Goal: Information Seeking & Learning: Learn about a topic

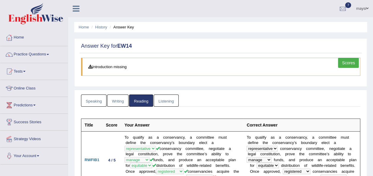
click at [23, 36] on link "Home" at bounding box center [34, 36] width 68 height 15
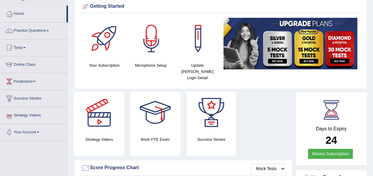
scroll to position [24, 0]
click at [30, 33] on link "Practice Questions" at bounding box center [34, 30] width 68 height 15
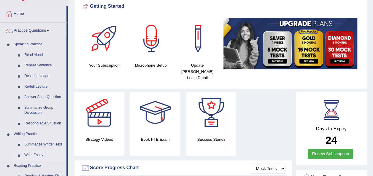
click at [36, 154] on link "Write Essay" at bounding box center [44, 155] width 45 height 11
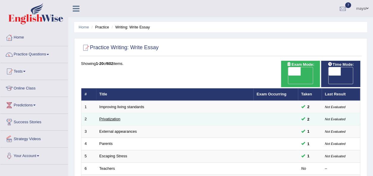
click at [106, 117] on link "Privatization" at bounding box center [110, 119] width 21 height 4
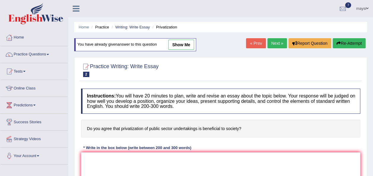
click at [183, 48] on link "show me" at bounding box center [181, 45] width 26 height 10
type textarea "The increasing influence of privatization of public sector on our lives has ign…"
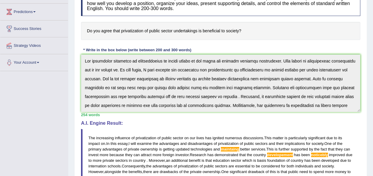
scroll to position [83, 0]
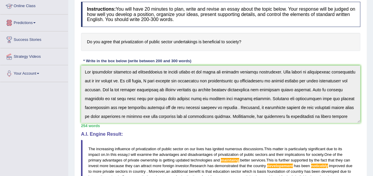
click at [24, 21] on link "Predictions" at bounding box center [34, 22] width 68 height 15
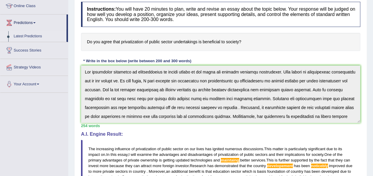
click at [28, 37] on link "Latest Predictions" at bounding box center [39, 36] width 56 height 11
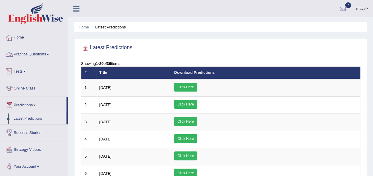
click at [47, 55] on link "Practice Questions" at bounding box center [34, 53] width 68 height 15
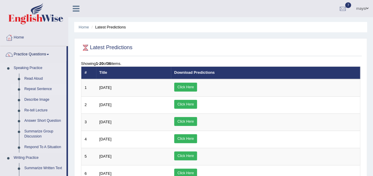
click at [35, 88] on link "Repeat Sentence" at bounding box center [44, 89] width 45 height 11
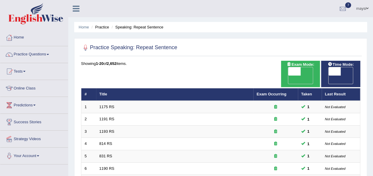
click at [354, 72] on div "ON OFF" at bounding box center [341, 75] width 25 height 17
click at [329, 76] on span "OFF" at bounding box center [322, 80] width 12 height 8
checkbox input "true"
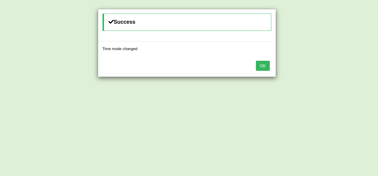
click at [267, 67] on button "OK" at bounding box center [263, 66] width 14 height 10
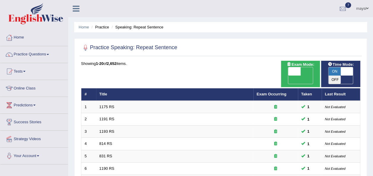
click at [289, 76] on span "OFF" at bounding box center [282, 80] width 12 height 8
checkbox input "true"
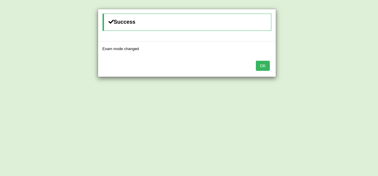
click at [263, 67] on button "OK" at bounding box center [263, 66] width 14 height 10
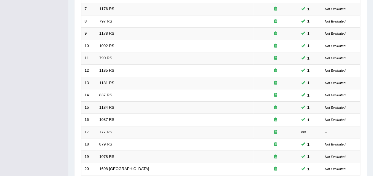
scroll to position [214, 0]
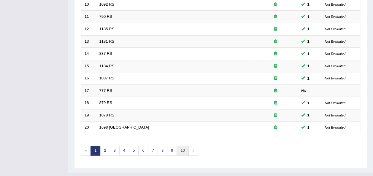
click at [182, 146] on link "10" at bounding box center [183, 151] width 12 height 10
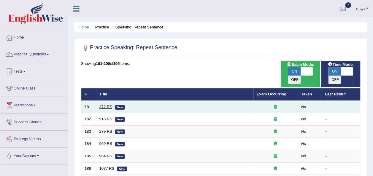
click at [107, 105] on link "372 RS" at bounding box center [106, 107] width 13 height 4
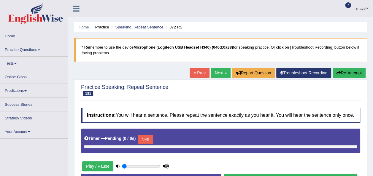
type input "1"
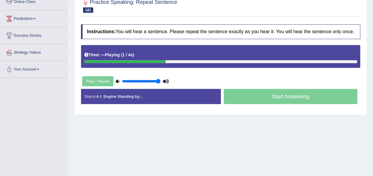
scroll to position [88, 0]
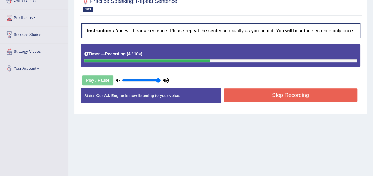
click at [277, 91] on button "Stop Recording" at bounding box center [291, 96] width 134 height 14
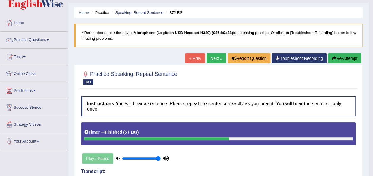
scroll to position [0, 0]
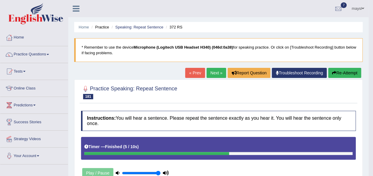
click at [211, 72] on link "Next »" at bounding box center [217, 73] width 20 height 10
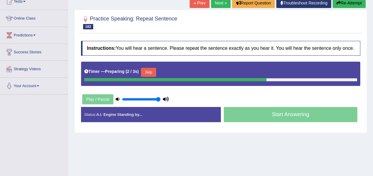
scroll to position [83, 0]
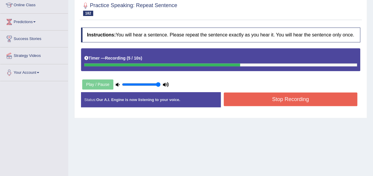
click at [318, 100] on button "Stop Recording" at bounding box center [291, 100] width 134 height 14
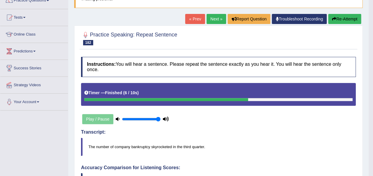
scroll to position [52, 0]
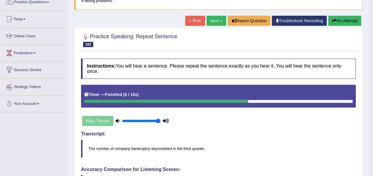
click at [217, 20] on link "Next »" at bounding box center [217, 21] width 20 height 10
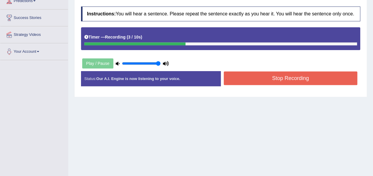
scroll to position [120, 0]
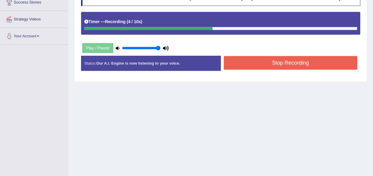
click at [316, 63] on button "Stop Recording" at bounding box center [291, 63] width 134 height 14
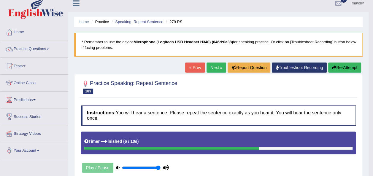
scroll to position [5, 0]
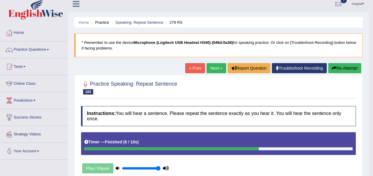
click at [213, 70] on link "Next »" at bounding box center [217, 68] width 20 height 10
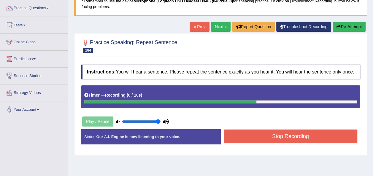
scroll to position [66, 0]
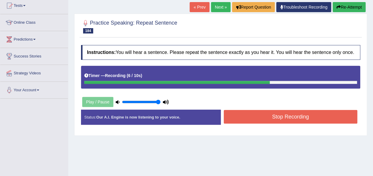
click at [330, 115] on button "Stop Recording" at bounding box center [291, 117] width 134 height 14
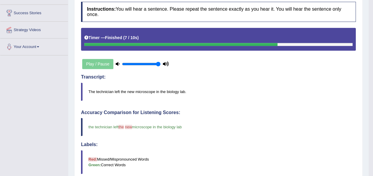
scroll to position [3, 0]
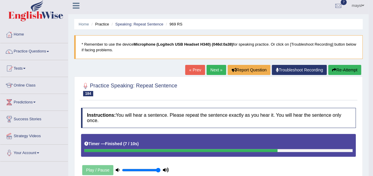
click at [215, 71] on link "Next »" at bounding box center [217, 70] width 20 height 10
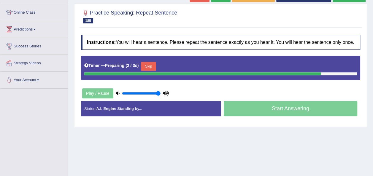
scroll to position [77, 0]
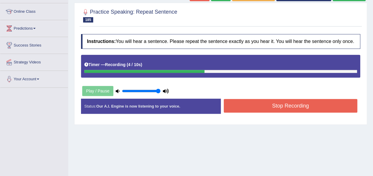
click at [321, 106] on button "Stop Recording" at bounding box center [291, 106] width 134 height 14
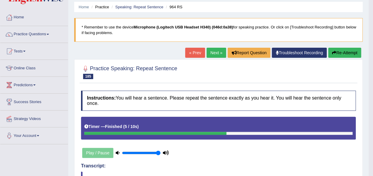
scroll to position [20, 0]
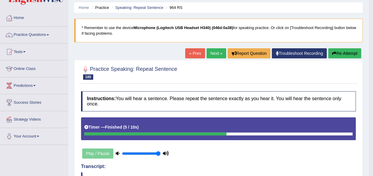
click at [216, 53] on link "Next »" at bounding box center [217, 53] width 20 height 10
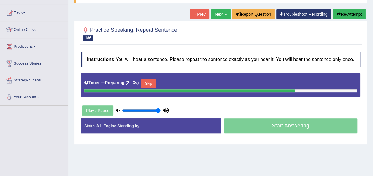
scroll to position [67, 0]
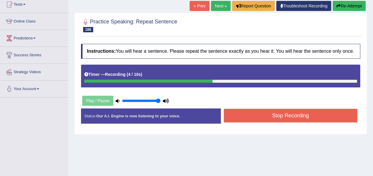
click at [299, 116] on button "Stop Recording" at bounding box center [291, 116] width 134 height 14
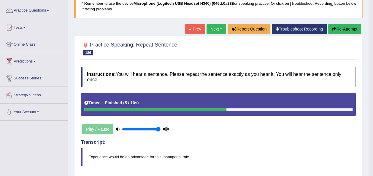
scroll to position [42, 0]
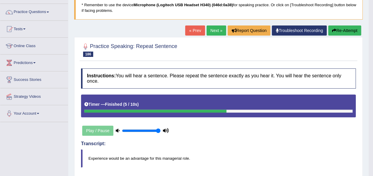
click at [217, 29] on link "Next »" at bounding box center [217, 31] width 20 height 10
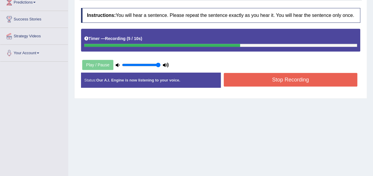
scroll to position [101, 0]
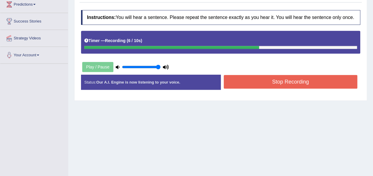
click at [304, 84] on button "Stop Recording" at bounding box center [291, 82] width 134 height 14
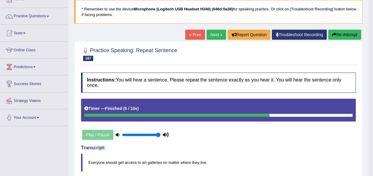
scroll to position [37, 0]
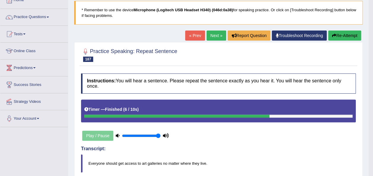
click at [220, 35] on link "Next »" at bounding box center [217, 36] width 20 height 10
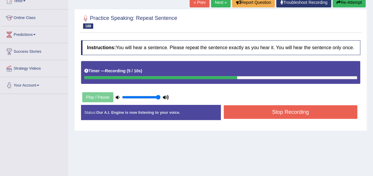
scroll to position [80, 0]
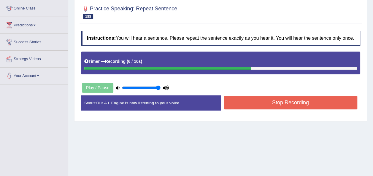
click at [326, 102] on button "Stop Recording" at bounding box center [291, 103] width 134 height 14
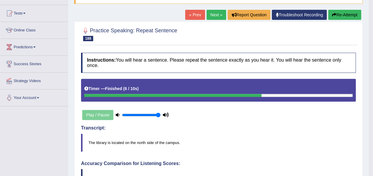
scroll to position [0, 0]
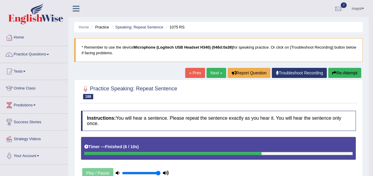
click at [209, 74] on link "Next »" at bounding box center [217, 73] width 20 height 10
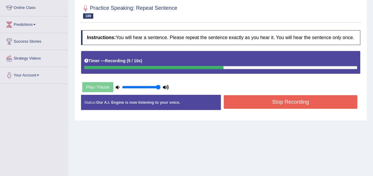
scroll to position [80, 0]
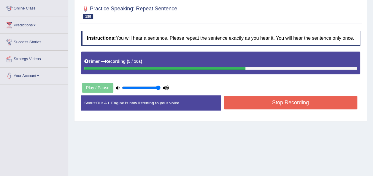
click at [324, 99] on button "Stop Recording" at bounding box center [291, 103] width 134 height 14
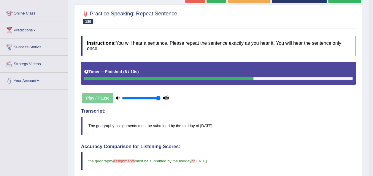
scroll to position [57, 0]
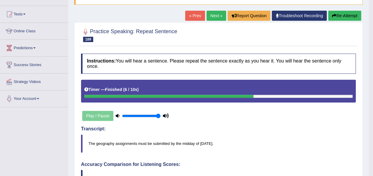
click at [216, 17] on link "Next »" at bounding box center [217, 16] width 20 height 10
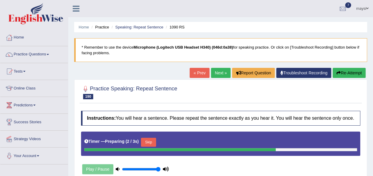
click at [152, 141] on button "Skip" at bounding box center [148, 142] width 15 height 9
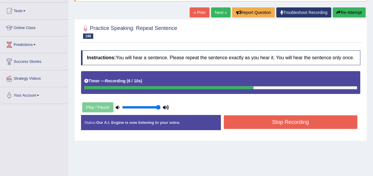
scroll to position [61, 0]
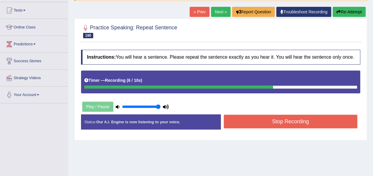
click at [313, 123] on button "Stop Recording" at bounding box center [291, 122] width 134 height 14
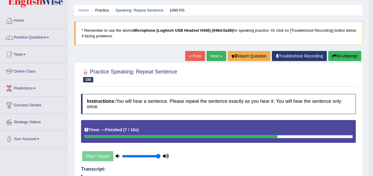
scroll to position [11, 0]
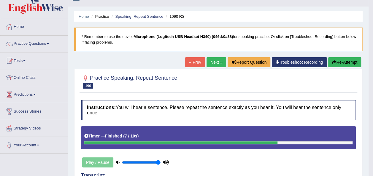
click at [215, 64] on link "Next »" at bounding box center [217, 62] width 20 height 10
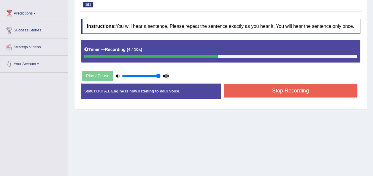
scroll to position [94, 0]
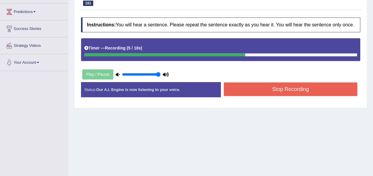
click at [294, 90] on button "Stop Recording" at bounding box center [291, 90] width 134 height 14
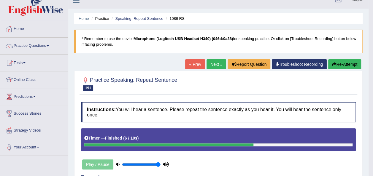
scroll to position [0, 0]
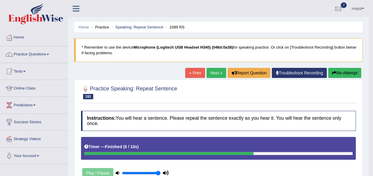
click at [213, 71] on link "Next »" at bounding box center [217, 73] width 20 height 10
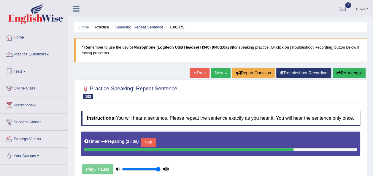
click at [146, 145] on button "Skip" at bounding box center [148, 142] width 15 height 9
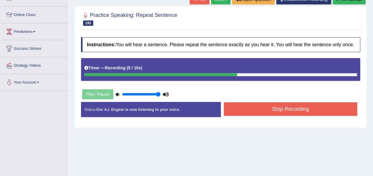
scroll to position [78, 0]
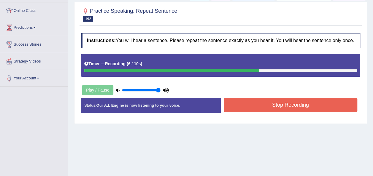
click at [306, 105] on button "Stop Recording" at bounding box center [291, 105] width 134 height 14
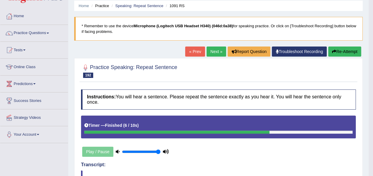
scroll to position [12, 0]
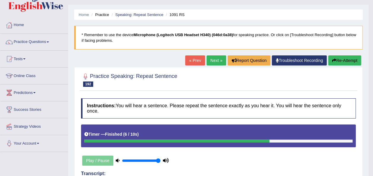
click at [217, 61] on link "Next »" at bounding box center [217, 61] width 20 height 10
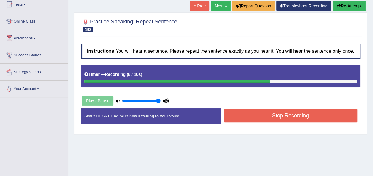
scroll to position [70, 0]
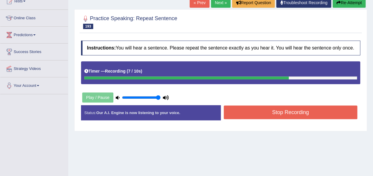
click at [318, 111] on button "Stop Recording" at bounding box center [291, 113] width 134 height 14
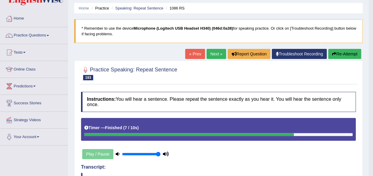
scroll to position [13, 0]
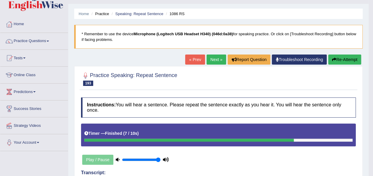
click at [215, 61] on link "Next »" at bounding box center [217, 60] width 20 height 10
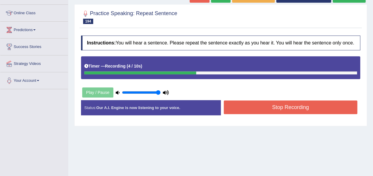
scroll to position [100, 0]
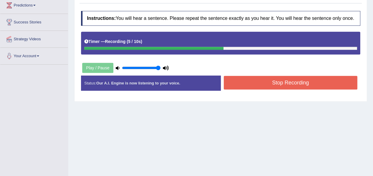
click at [284, 83] on button "Stop Recording" at bounding box center [291, 83] width 134 height 14
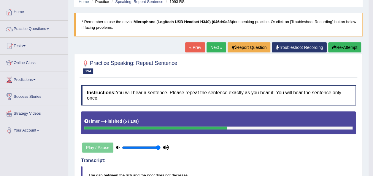
scroll to position [21, 0]
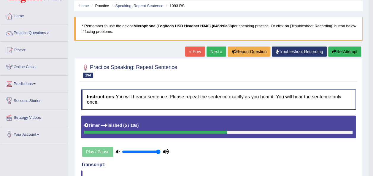
click at [217, 54] on link "Next »" at bounding box center [217, 52] width 20 height 10
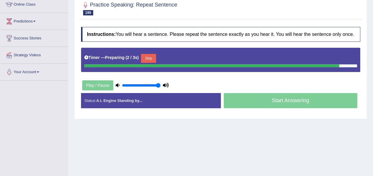
scroll to position [86, 0]
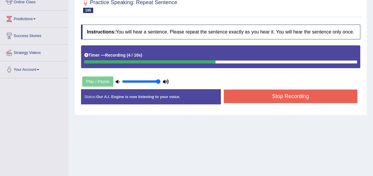
click at [297, 92] on button "Stop Recording" at bounding box center [291, 97] width 134 height 14
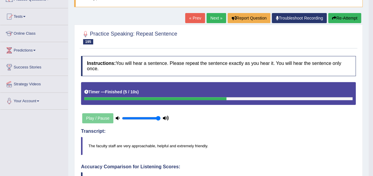
scroll to position [59, 0]
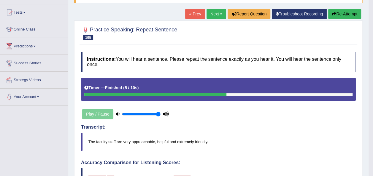
click at [212, 13] on link "Next »" at bounding box center [217, 14] width 20 height 10
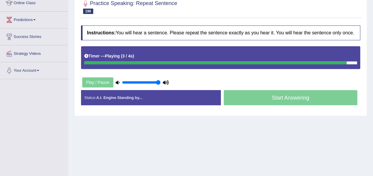
scroll to position [89, 0]
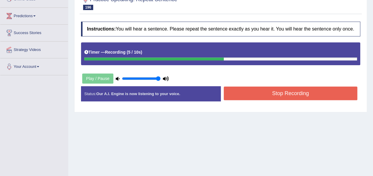
click at [331, 89] on button "Stop Recording" at bounding box center [291, 94] width 134 height 14
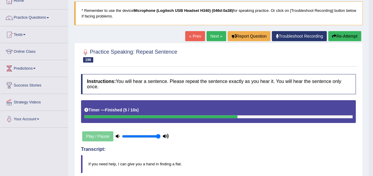
scroll to position [26, 0]
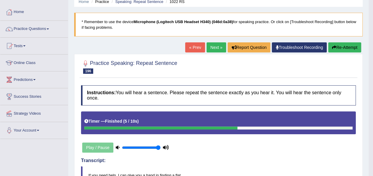
click at [220, 48] on link "Next »" at bounding box center [217, 47] width 20 height 10
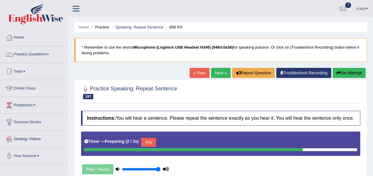
click at [148, 139] on button "Skip" at bounding box center [148, 142] width 15 height 9
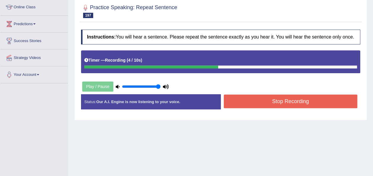
scroll to position [81, 0]
click at [309, 105] on button "Stop Recording" at bounding box center [291, 102] width 134 height 14
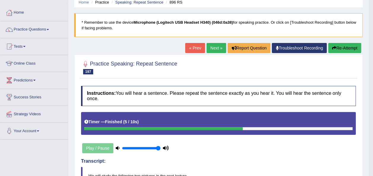
scroll to position [16, 0]
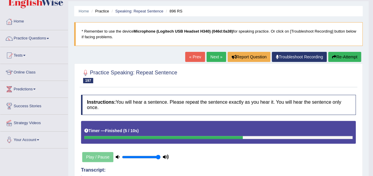
click at [219, 55] on link "Next »" at bounding box center [217, 57] width 20 height 10
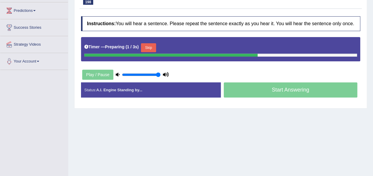
scroll to position [95, 0]
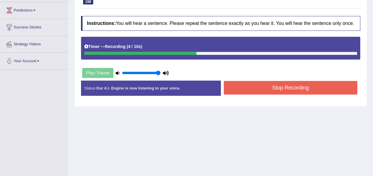
click at [268, 88] on button "Stop Recording" at bounding box center [291, 88] width 134 height 14
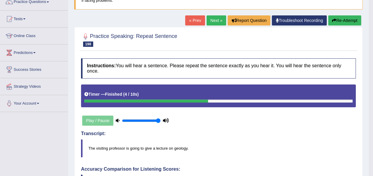
scroll to position [47, 0]
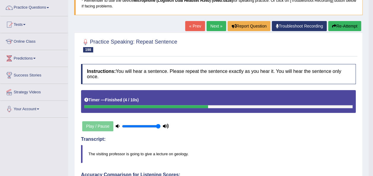
click at [209, 26] on link "Next »" at bounding box center [217, 26] width 20 height 10
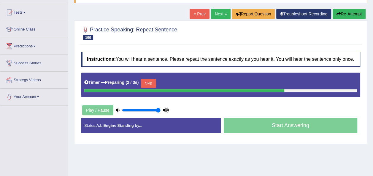
scroll to position [81, 0]
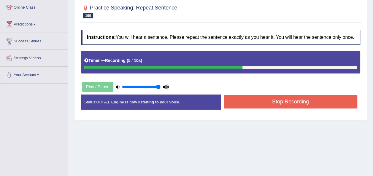
click at [273, 100] on button "Stop Recording" at bounding box center [291, 102] width 134 height 14
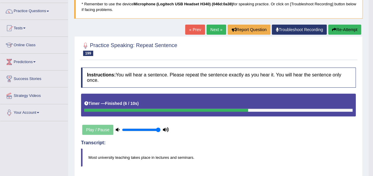
scroll to position [46, 0]
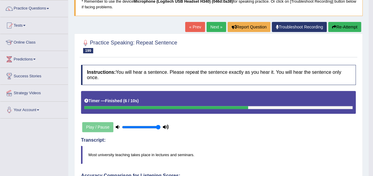
click at [216, 24] on link "Next »" at bounding box center [217, 27] width 20 height 10
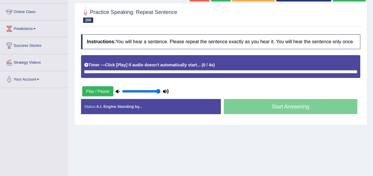
scroll to position [80, 0]
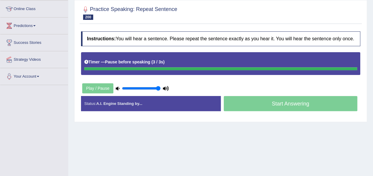
click at [175, 62] on div "Timer — Pause before speaking ( 3 / 3s )" at bounding box center [220, 62] width 273 height 10
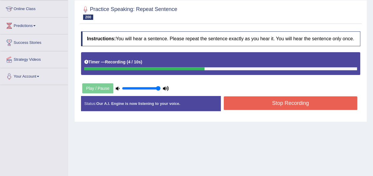
click at [246, 102] on button "Stop Recording" at bounding box center [291, 104] width 134 height 14
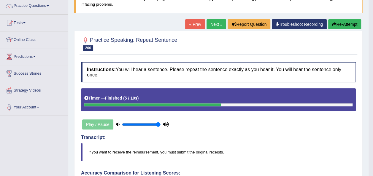
scroll to position [51, 0]
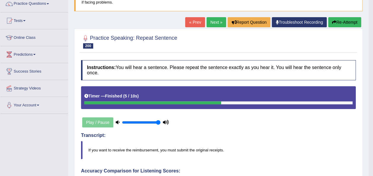
click at [214, 25] on link "Next »" at bounding box center [217, 22] width 20 height 10
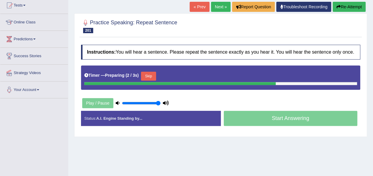
scroll to position [82, 0]
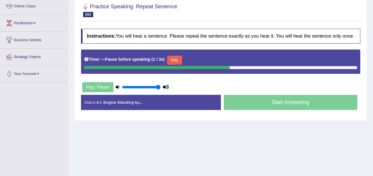
click at [170, 56] on button "Skip" at bounding box center [174, 60] width 15 height 9
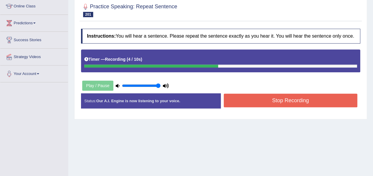
click at [250, 94] on button "Stop Recording" at bounding box center [291, 101] width 134 height 14
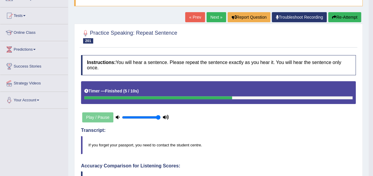
scroll to position [56, 0]
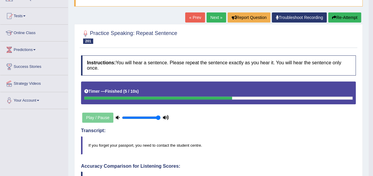
click at [219, 18] on link "Next »" at bounding box center [217, 17] width 20 height 10
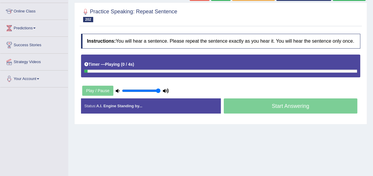
scroll to position [78, 0]
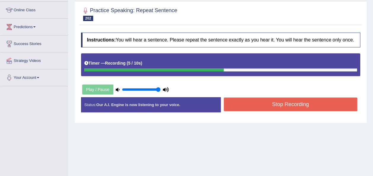
click at [308, 103] on button "Stop Recording" at bounding box center [291, 105] width 134 height 14
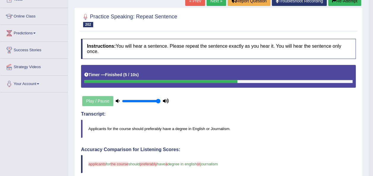
scroll to position [51, 0]
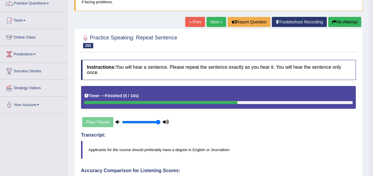
click at [220, 23] on link "Next »" at bounding box center [217, 22] width 20 height 10
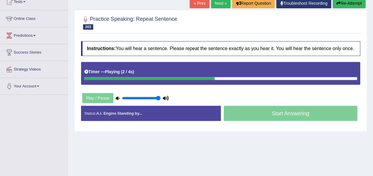
scroll to position [75, 0]
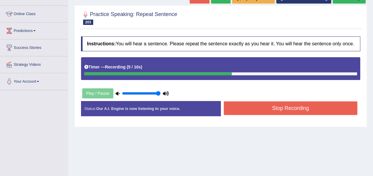
click at [316, 112] on button "Stop Recording" at bounding box center [291, 109] width 134 height 14
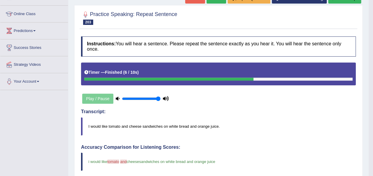
click at [228, 128] on blockquote "I would like tomato and cheese sandwiches on white bread and orange juice." at bounding box center [218, 127] width 275 height 18
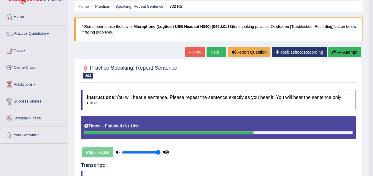
scroll to position [0, 0]
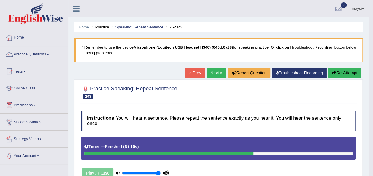
click at [220, 73] on link "Next »" at bounding box center [217, 73] width 20 height 10
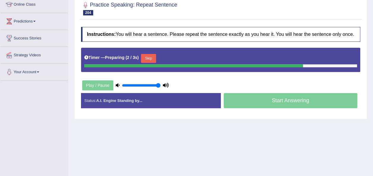
scroll to position [87, 0]
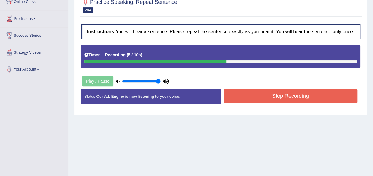
click at [256, 98] on button "Stop Recording" at bounding box center [291, 96] width 134 height 14
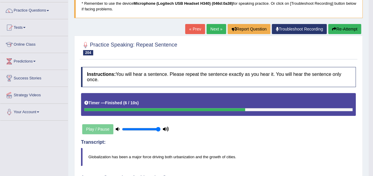
scroll to position [21, 0]
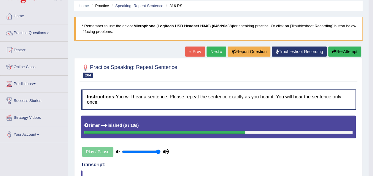
click at [347, 50] on button "Re-Attempt" at bounding box center [345, 52] width 33 height 10
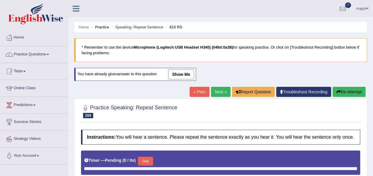
type input "1"
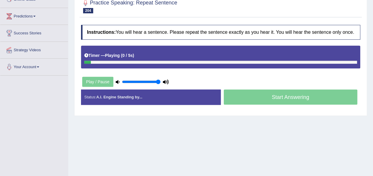
scroll to position [92, 0]
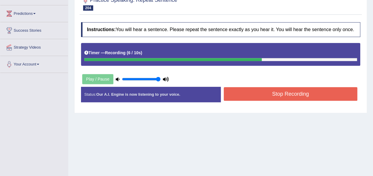
click at [326, 95] on button "Stop Recording" at bounding box center [291, 94] width 134 height 14
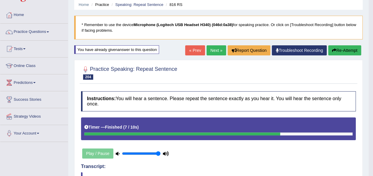
scroll to position [12, 0]
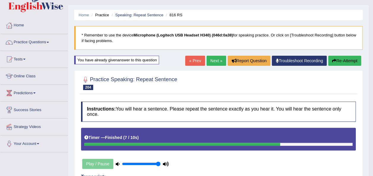
click at [218, 61] on link "Next »" at bounding box center [217, 61] width 20 height 10
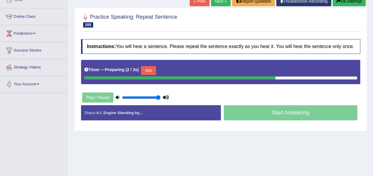
scroll to position [77, 0]
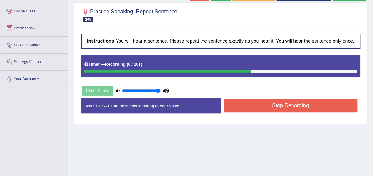
click at [250, 104] on button "Stop Recording" at bounding box center [291, 106] width 134 height 14
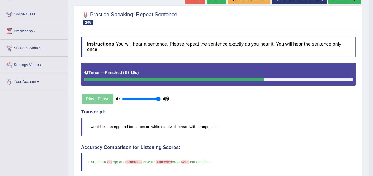
scroll to position [68, 0]
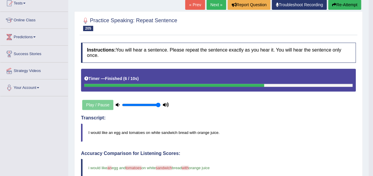
click at [209, 3] on link "Next »" at bounding box center [217, 5] width 20 height 10
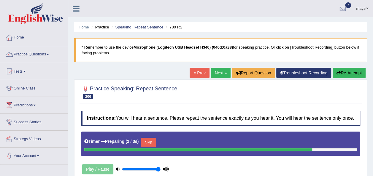
click at [148, 141] on button "Skip" at bounding box center [148, 142] width 15 height 9
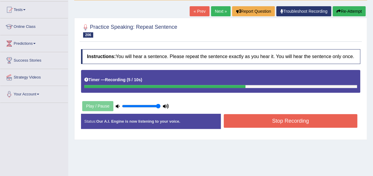
scroll to position [63, 0]
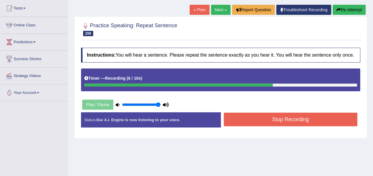
click at [349, 121] on button "Stop Recording" at bounding box center [291, 120] width 134 height 14
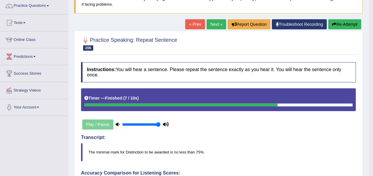
scroll to position [39, 0]
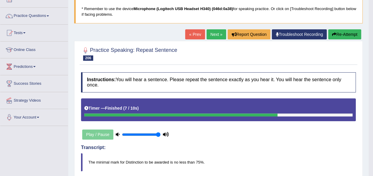
click at [209, 35] on link "Next »" at bounding box center [217, 34] width 20 height 10
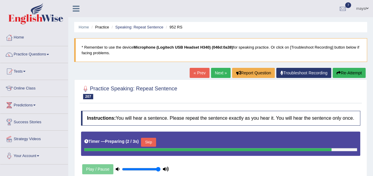
click at [147, 141] on button "Skip" at bounding box center [148, 142] width 15 height 9
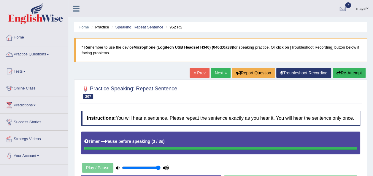
click at [172, 142] on div "Timer — Pause before speaking ( 3 / 3s )" at bounding box center [220, 142] width 273 height 10
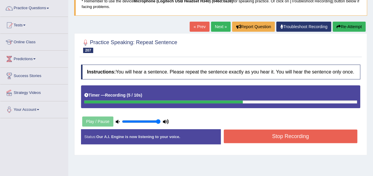
scroll to position [58, 0]
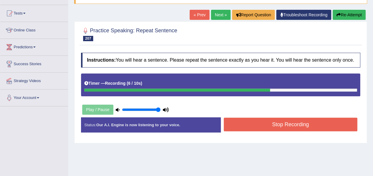
click at [355, 124] on button "Stop Recording" at bounding box center [291, 125] width 134 height 14
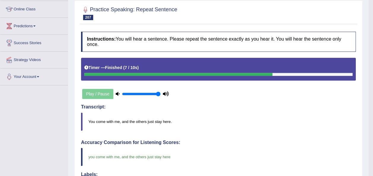
scroll to position [33, 0]
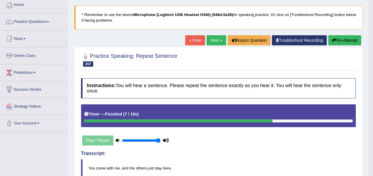
click at [221, 39] on link "Next »" at bounding box center [217, 40] width 20 height 10
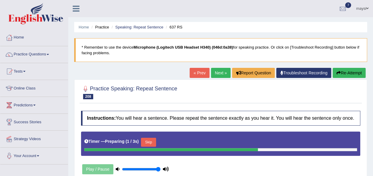
click at [149, 141] on button "Skip" at bounding box center [148, 142] width 15 height 9
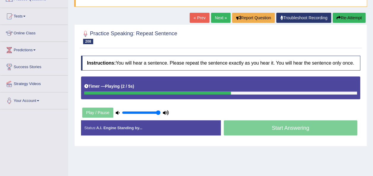
scroll to position [62, 0]
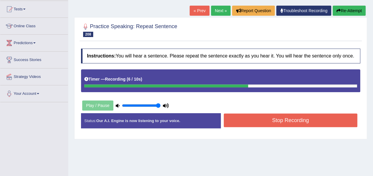
click at [327, 123] on button "Stop Recording" at bounding box center [291, 121] width 134 height 14
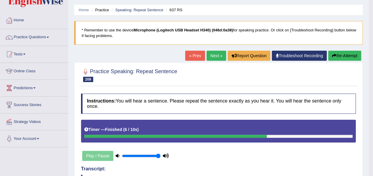
scroll to position [16, 0]
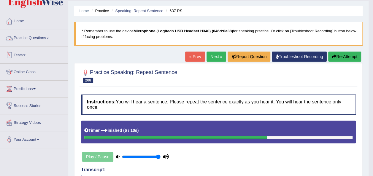
click at [24, 42] on link "Practice Questions" at bounding box center [34, 37] width 68 height 15
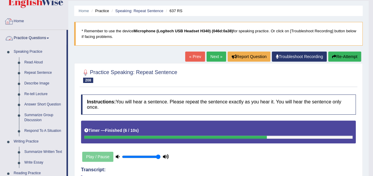
click at [22, 20] on link "Home" at bounding box center [34, 20] width 68 height 15
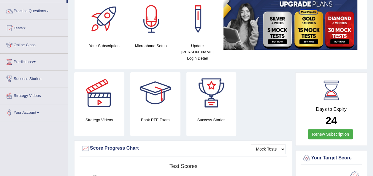
scroll to position [36, 0]
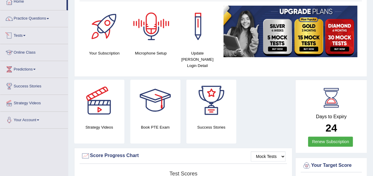
click at [27, 36] on link "Tests" at bounding box center [34, 34] width 68 height 15
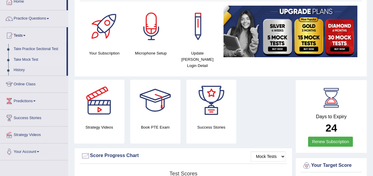
click at [34, 59] on link "Take Mock Test" at bounding box center [39, 60] width 56 height 11
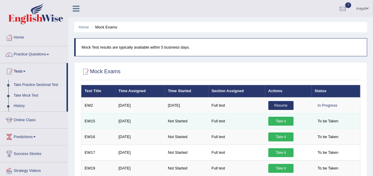
click at [276, 121] on link "Take it" at bounding box center [281, 121] width 25 height 9
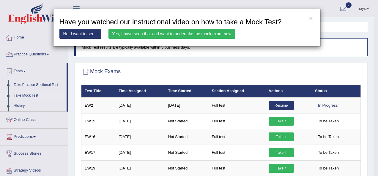
click at [145, 35] on link "Yes, I have seen that and want to undertake the mock exam now" at bounding box center [171, 34] width 127 height 10
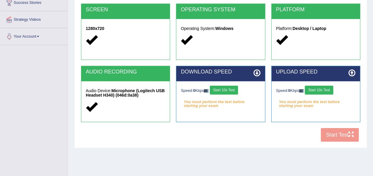
scroll to position [120, 0]
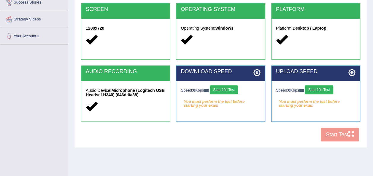
click at [231, 91] on button "Start 10s Test" at bounding box center [224, 90] width 28 height 9
click at [320, 88] on button "Start 10s Test" at bounding box center [319, 90] width 28 height 9
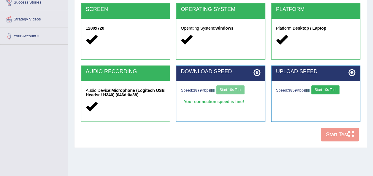
click at [337, 92] on button "Start 10s Test" at bounding box center [326, 90] width 28 height 9
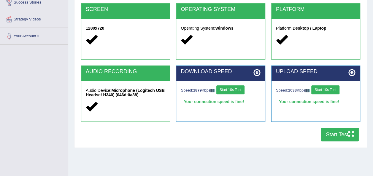
click at [331, 138] on button "Start Test" at bounding box center [340, 135] width 38 height 14
